Goal: Task Accomplishment & Management: Complete application form

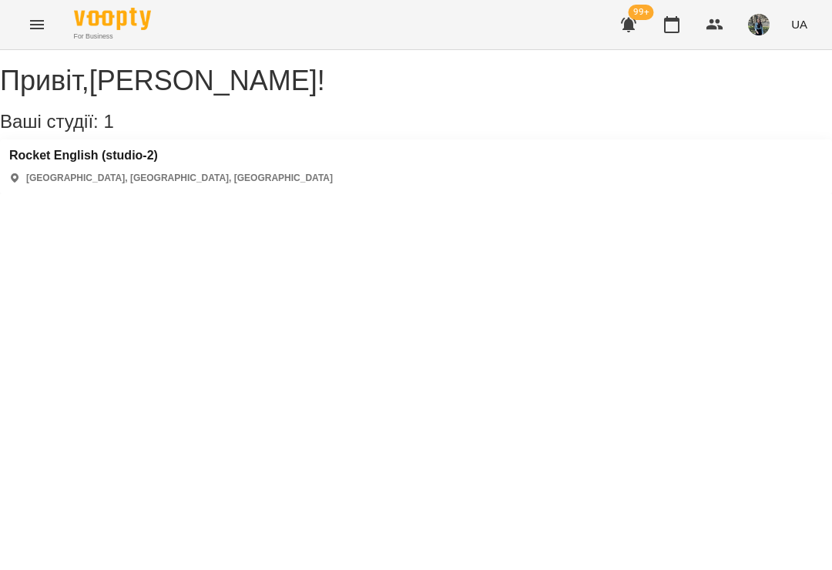
click at [117, 163] on h3 "Rocket English (studio-2)" at bounding box center [171, 156] width 324 height 14
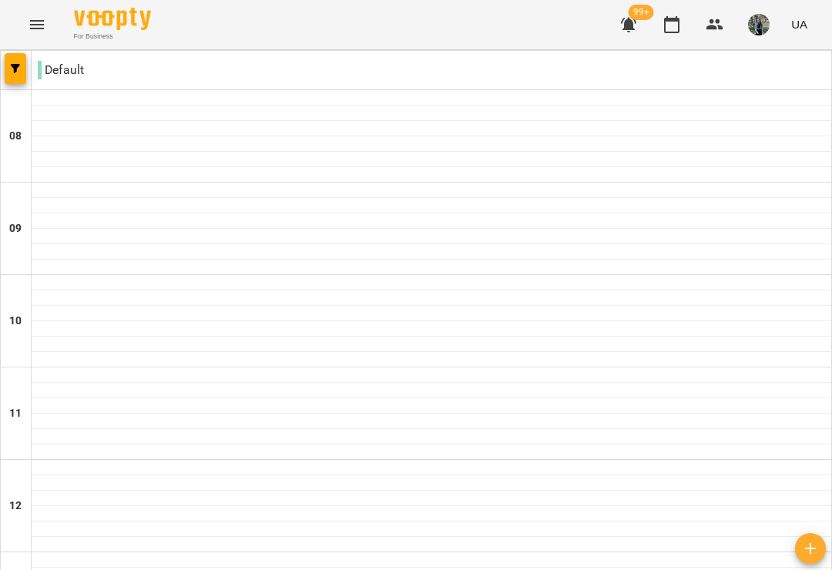
type input "**********"
